Goal: Navigation & Orientation: Find specific page/section

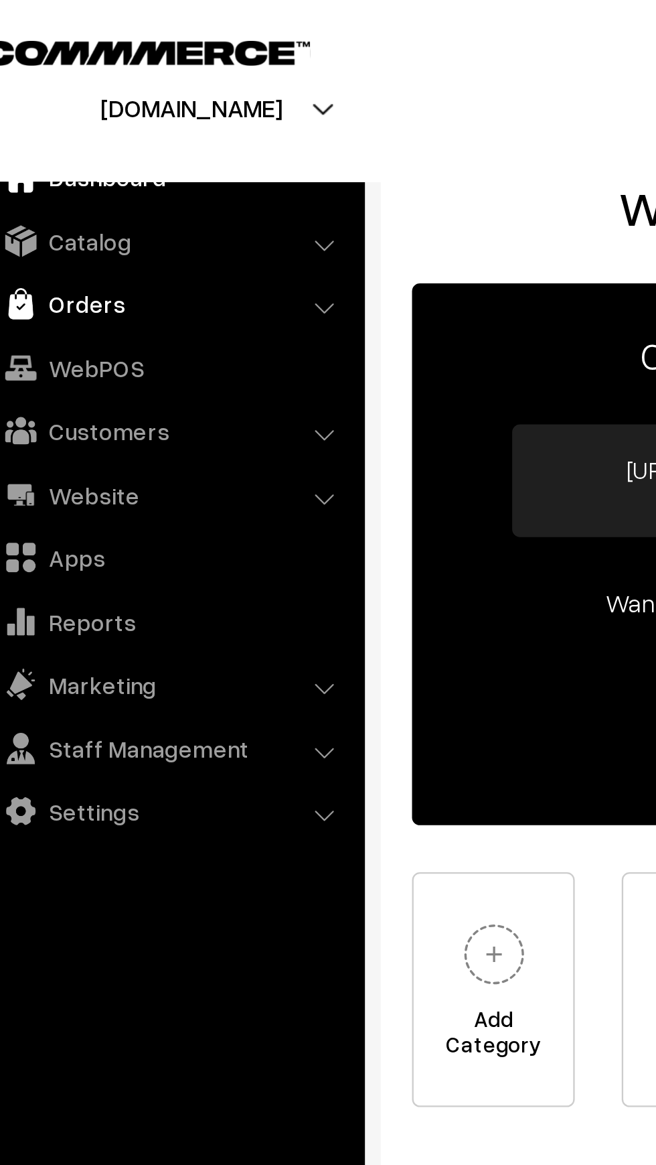
click at [48, 139] on link "Orders" at bounding box center [96, 130] width 159 height 24
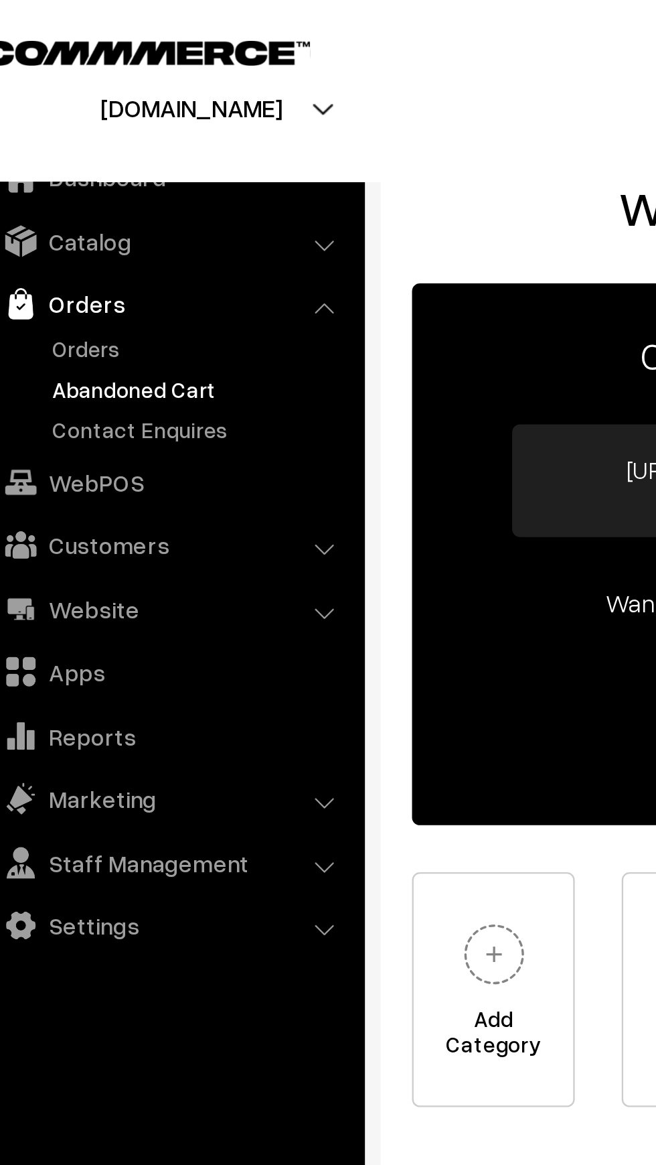
click at [54, 161] on link "Abandoned Cart" at bounding box center [110, 166] width 133 height 14
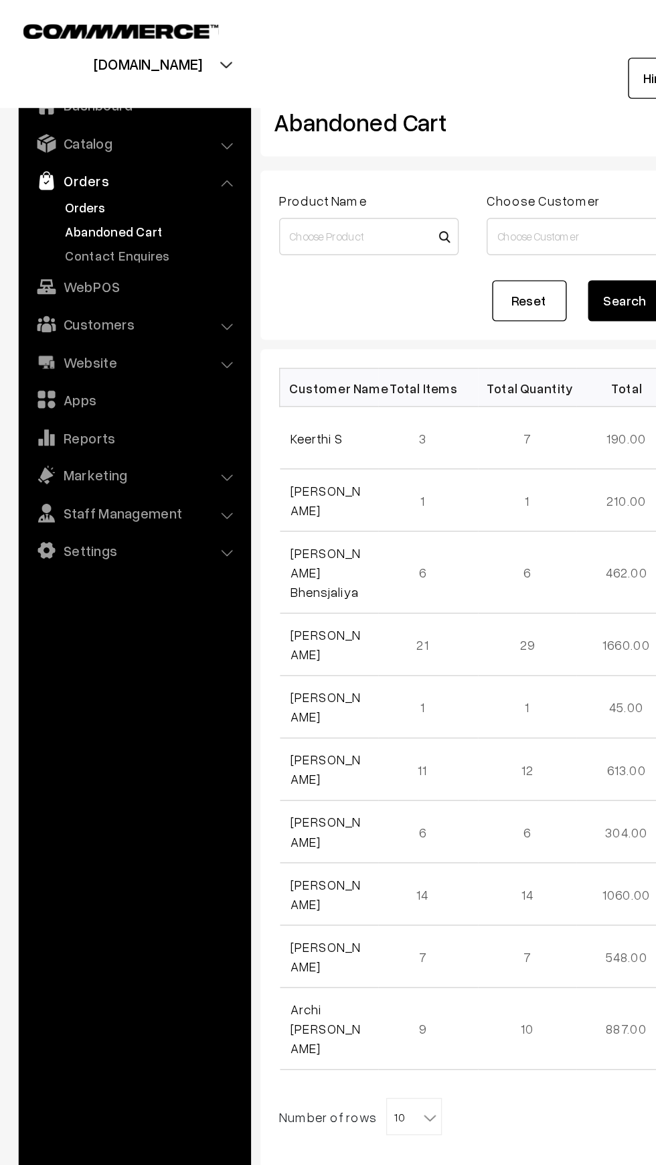
click at [69, 151] on link "Orders" at bounding box center [110, 149] width 133 height 14
